Goal: Information Seeking & Learning: Learn about a topic

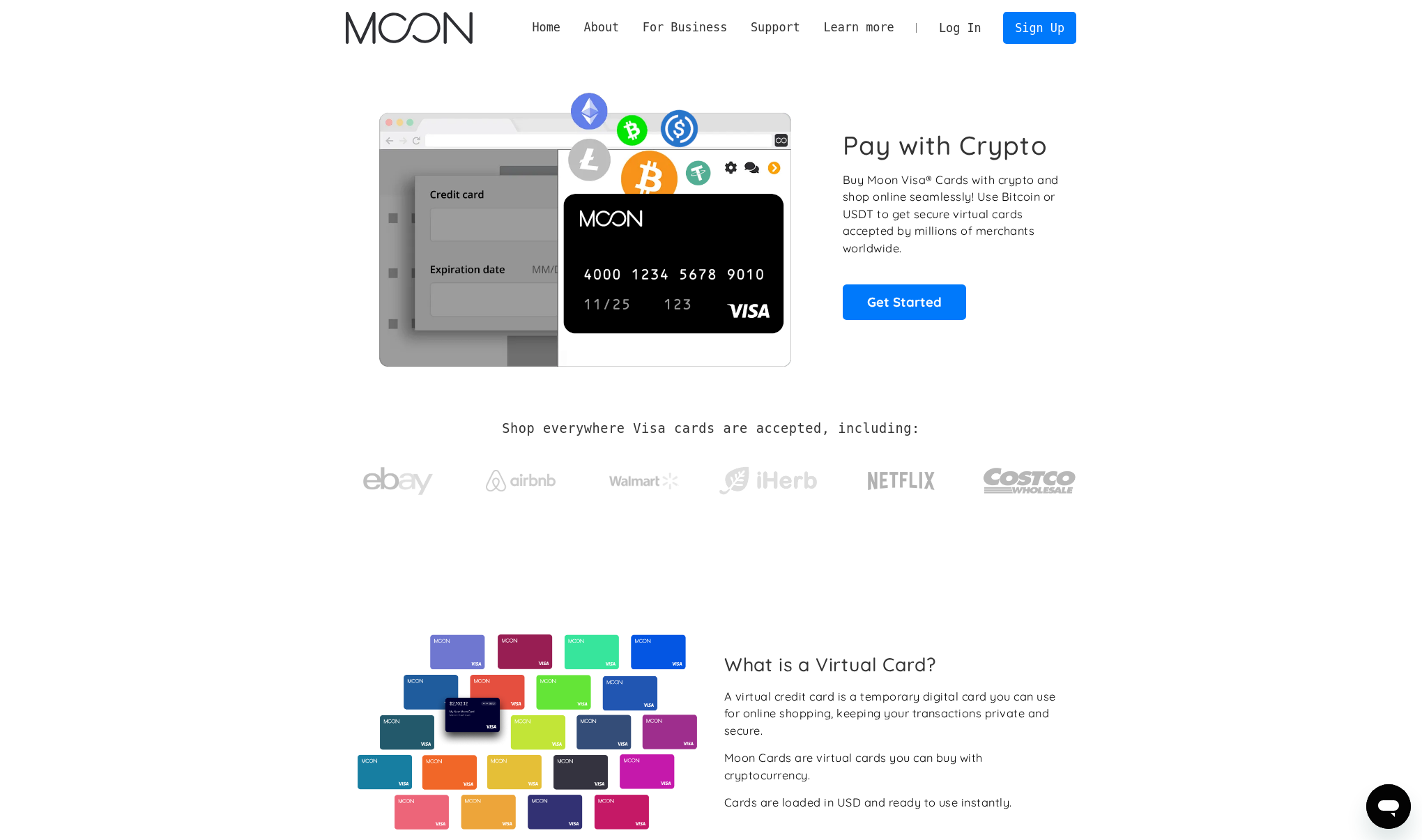
click at [1331, 226] on section "Pay with Crypto Buy Moon Visa® Cards with crypto and shop online seamlessly! Us…" at bounding box center [711, 224] width 1422 height 338
click at [566, 25] on link "Home" at bounding box center [546, 28] width 51 height 18
click at [542, 29] on link "Home" at bounding box center [546, 28] width 51 height 18
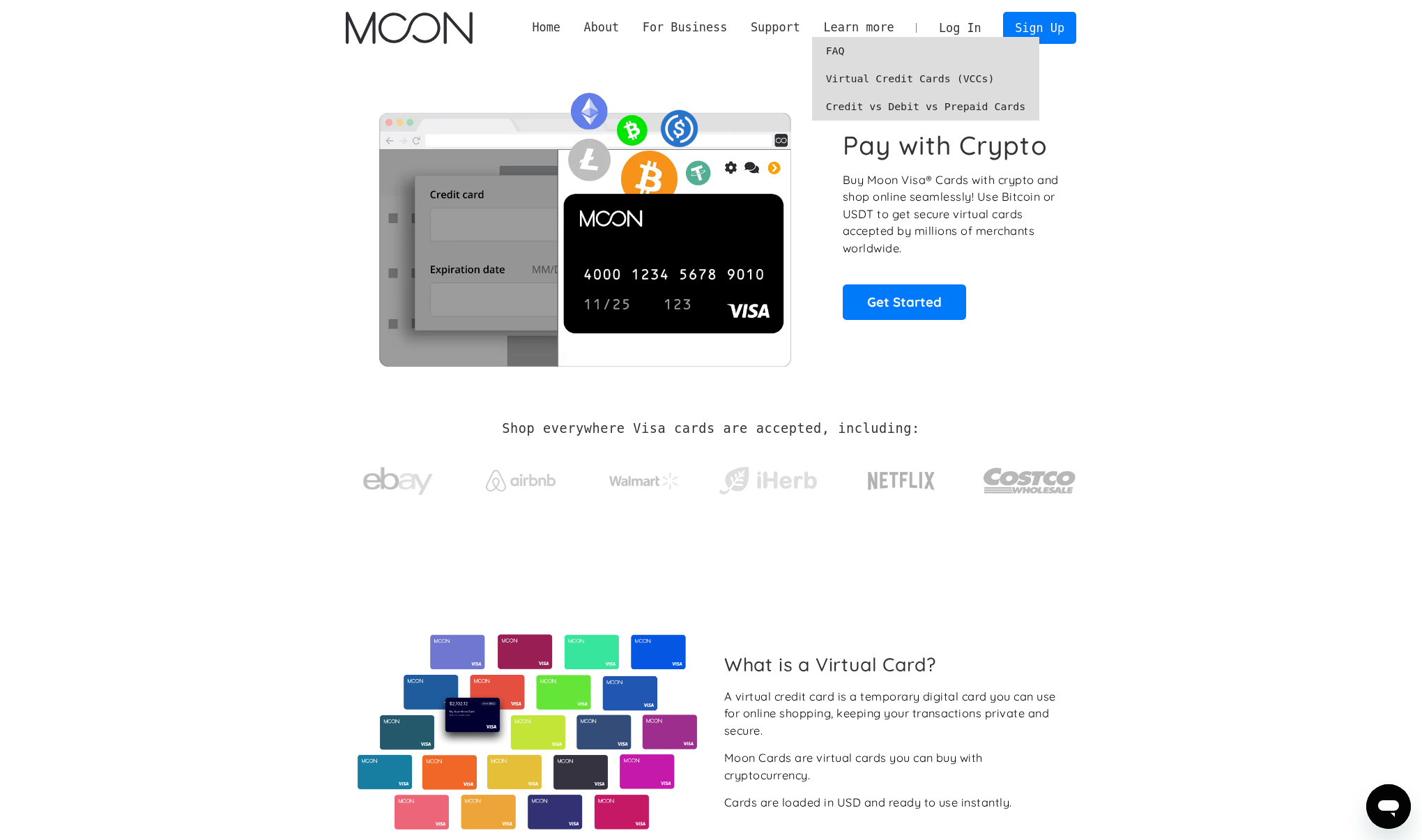
click at [885, 109] on link "Credit vs Debit vs Prepaid Cards" at bounding box center [925, 106] width 228 height 28
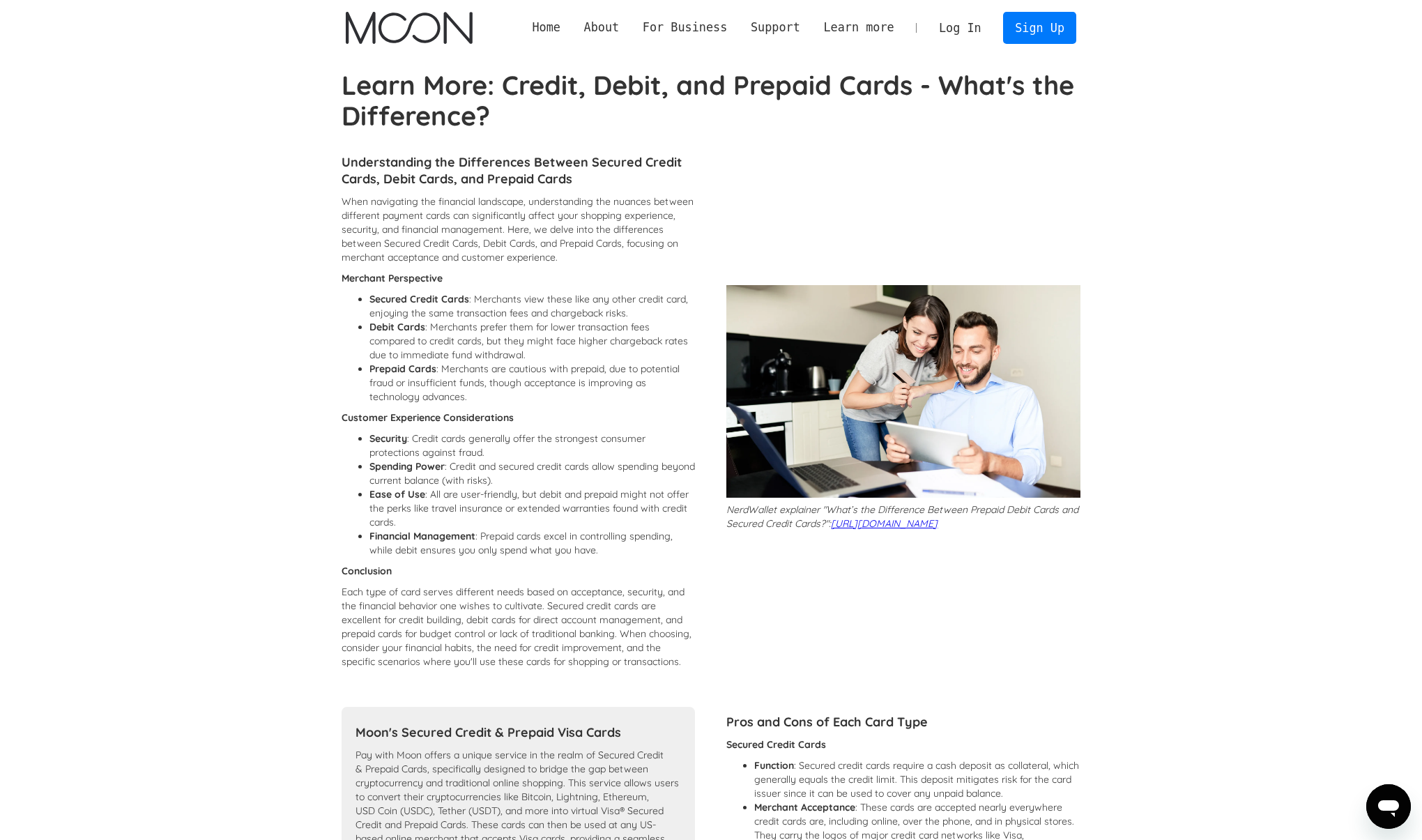
click at [1241, 286] on section "Learn More: Credit, Debit, and Prepaid Cards - What's the Difference? Understan…" at bounding box center [711, 836] width 1422 height 1532
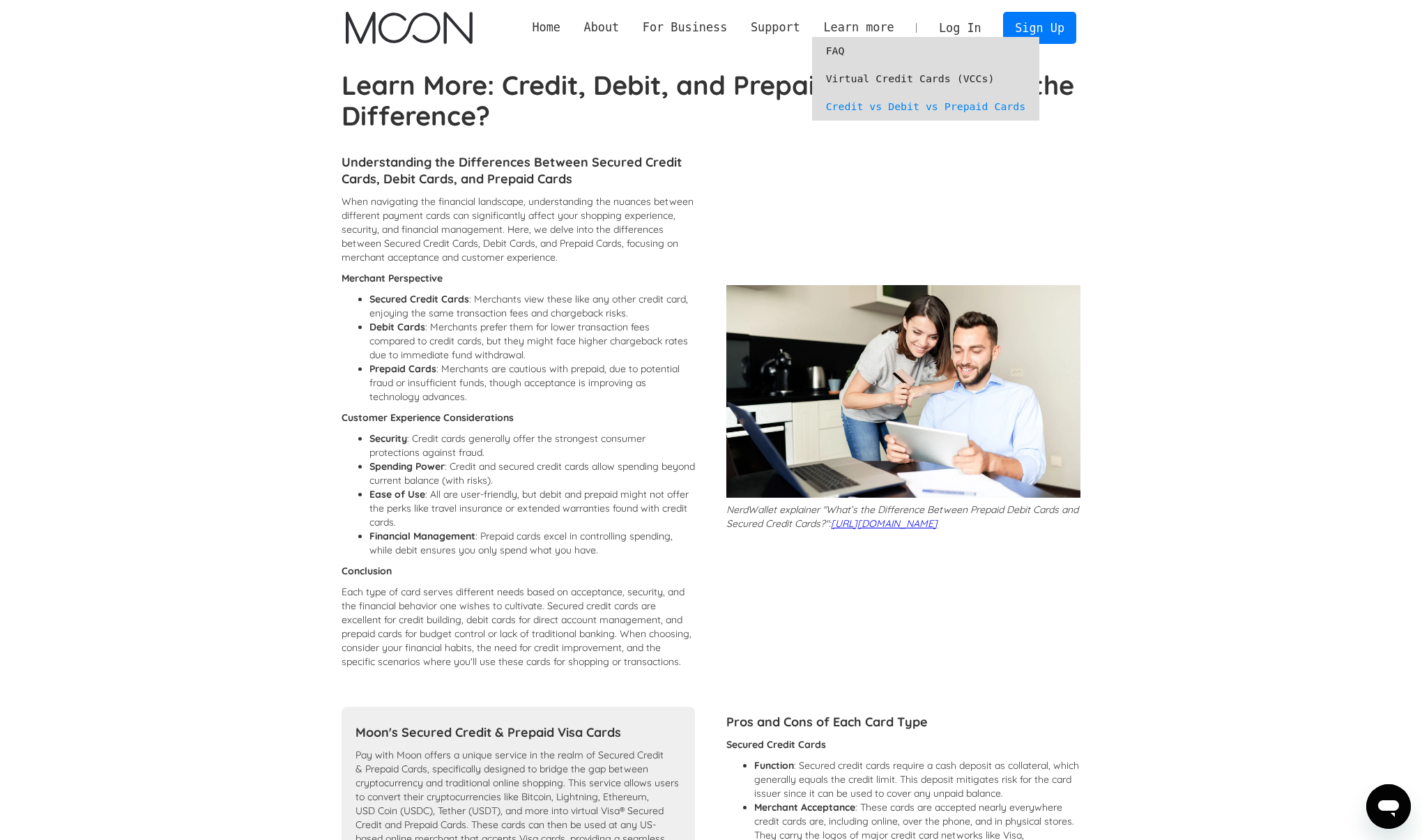
click at [853, 79] on link "Virtual Credit Cards (VCCs)" at bounding box center [925, 79] width 228 height 28
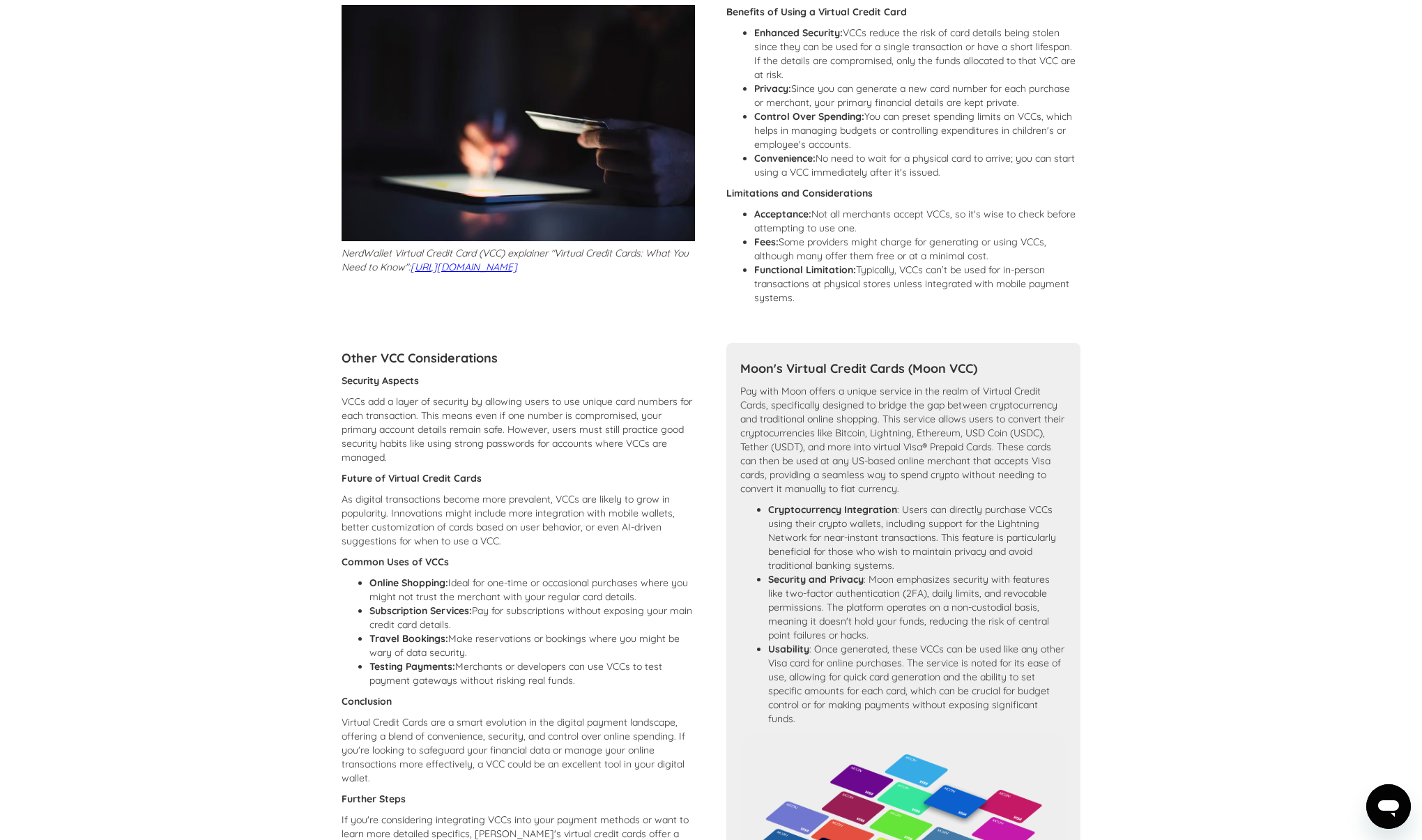
scroll to position [868, 0]
